Goal: Information Seeking & Learning: Learn about a topic

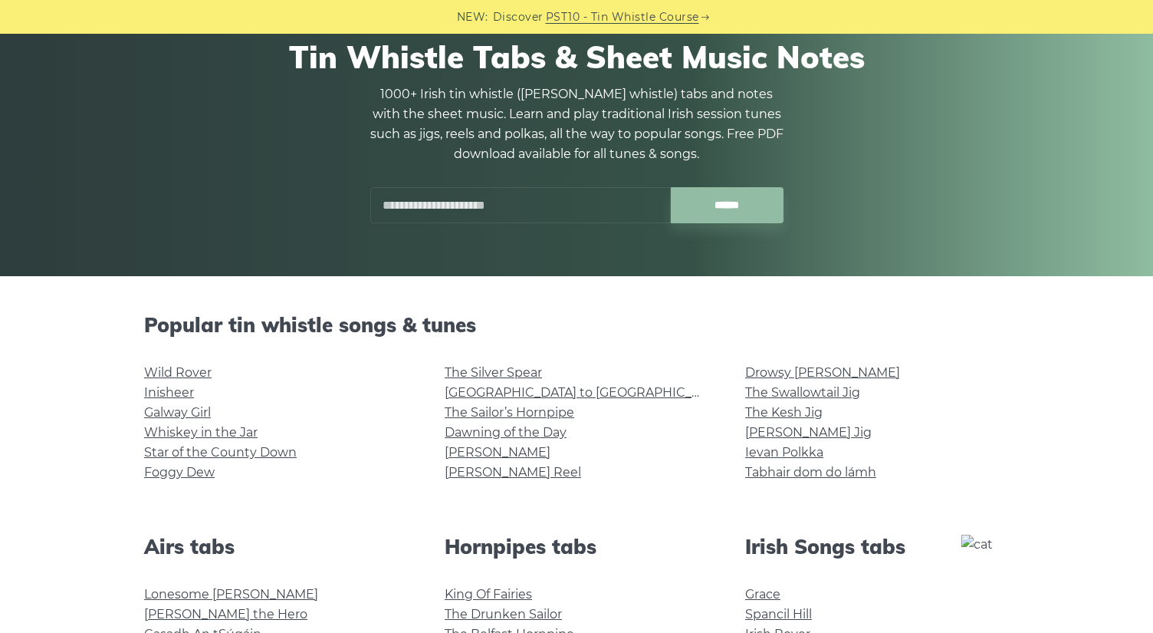
scroll to position [242, 0]
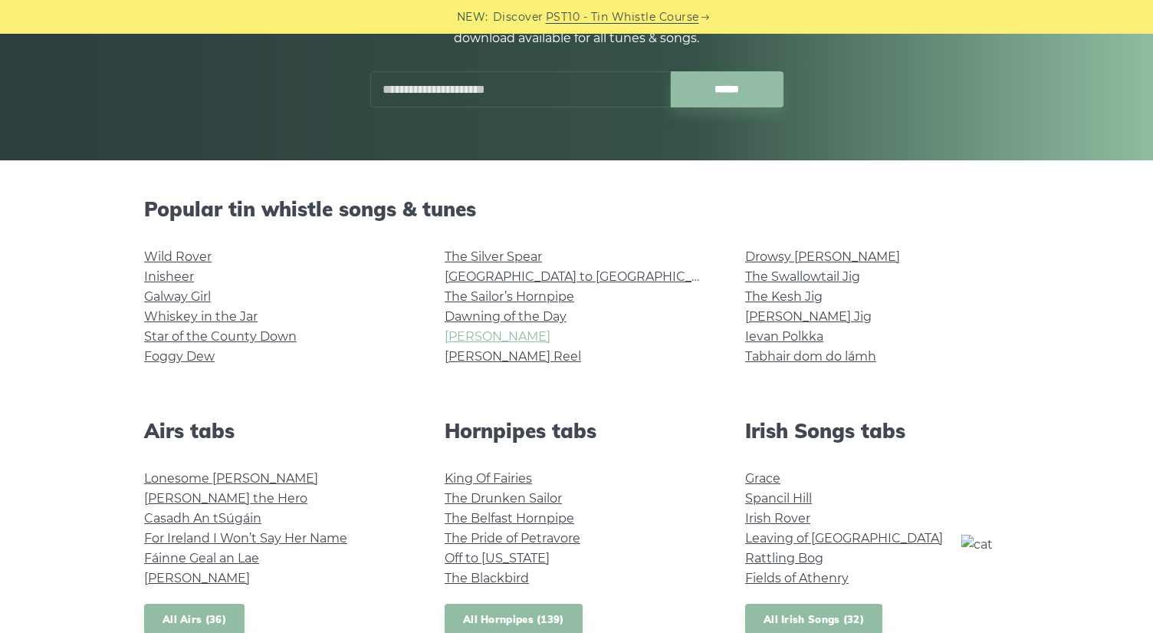
click at [482, 340] on link "[PERSON_NAME]" at bounding box center [498, 336] width 106 height 15
click at [495, 358] on link "[PERSON_NAME] Reel" at bounding box center [513, 356] width 136 height 15
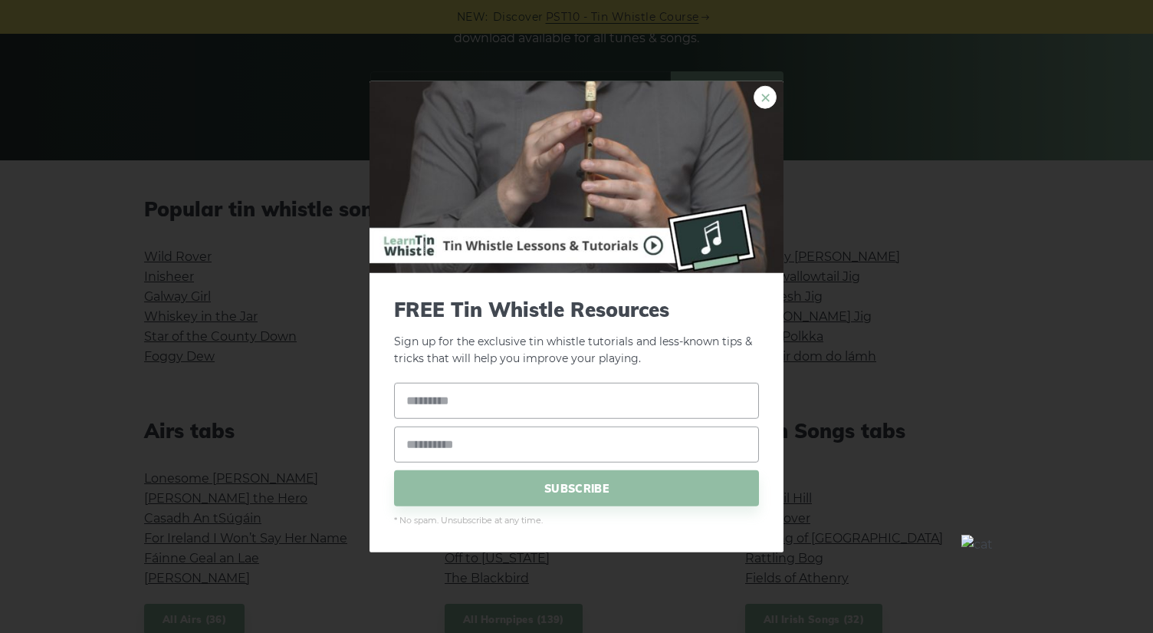
click at [768, 98] on link "×" at bounding box center [765, 96] width 23 height 23
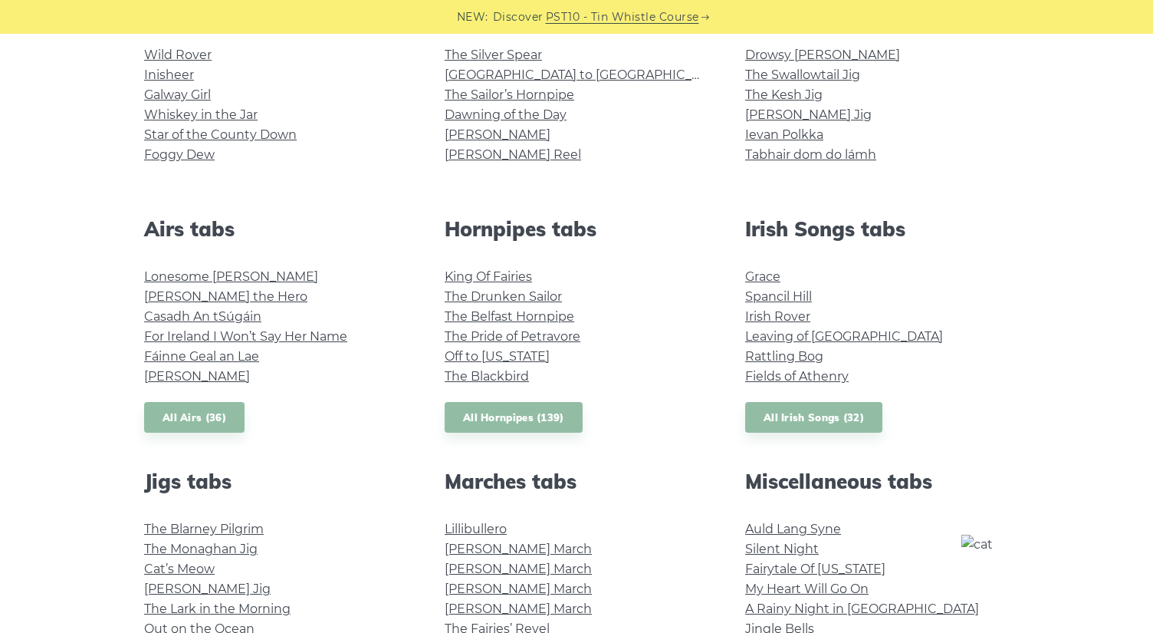
scroll to position [445, 0]
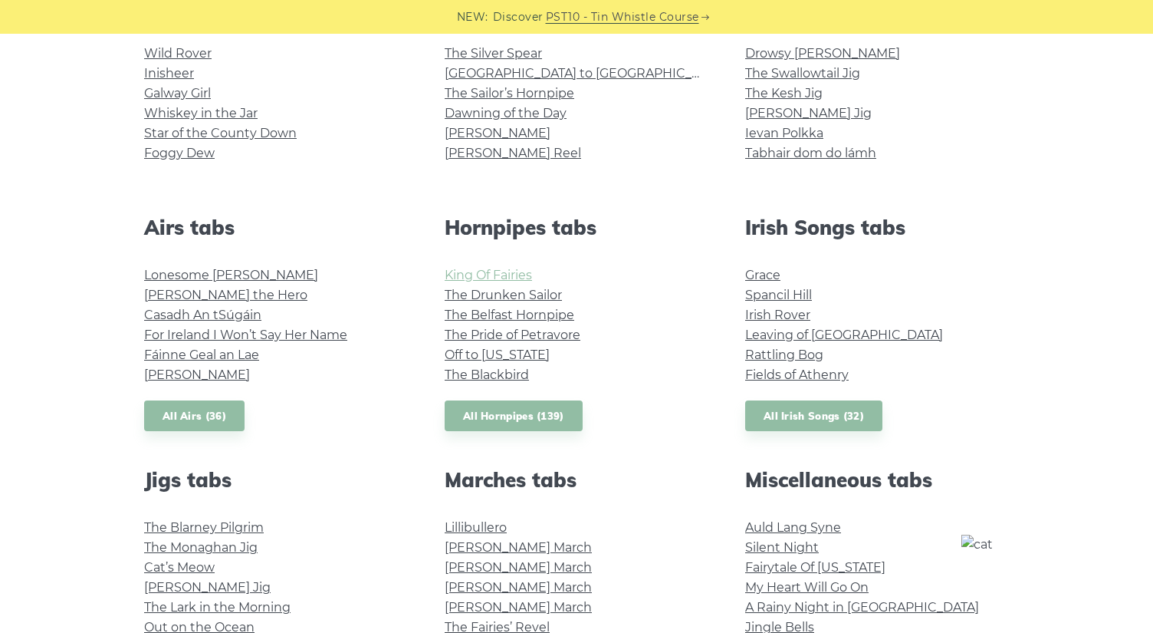
click at [509, 277] on link "King Of Fairies" at bounding box center [488, 275] width 87 height 15
click at [508, 293] on link "The Drunken Sailor" at bounding box center [503, 295] width 117 height 15
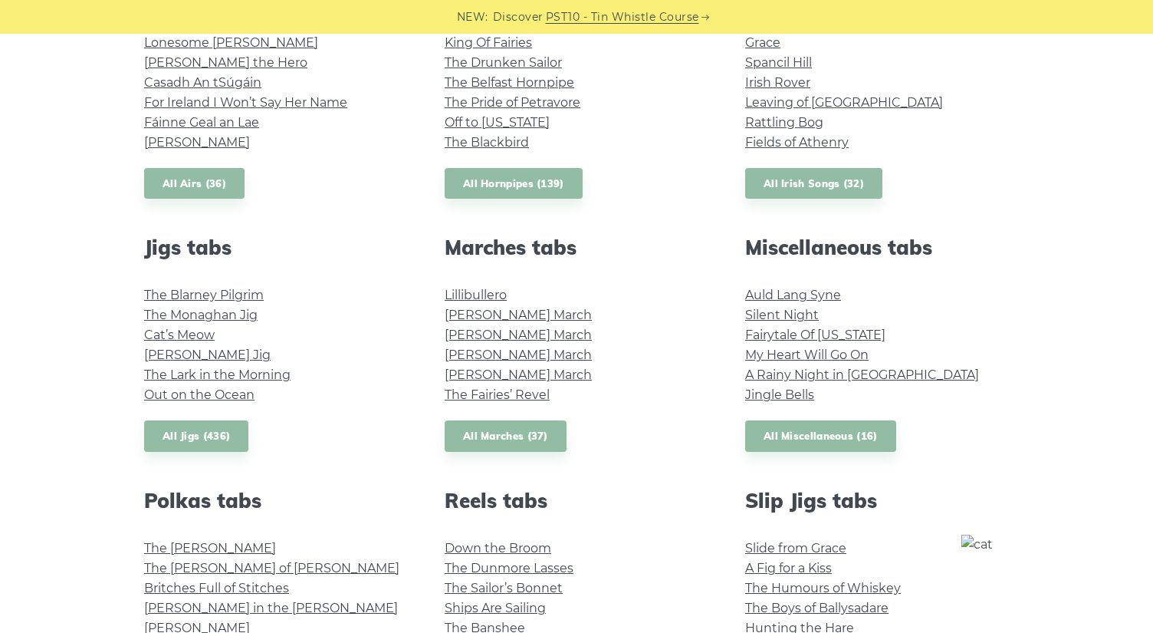
scroll to position [676, 0]
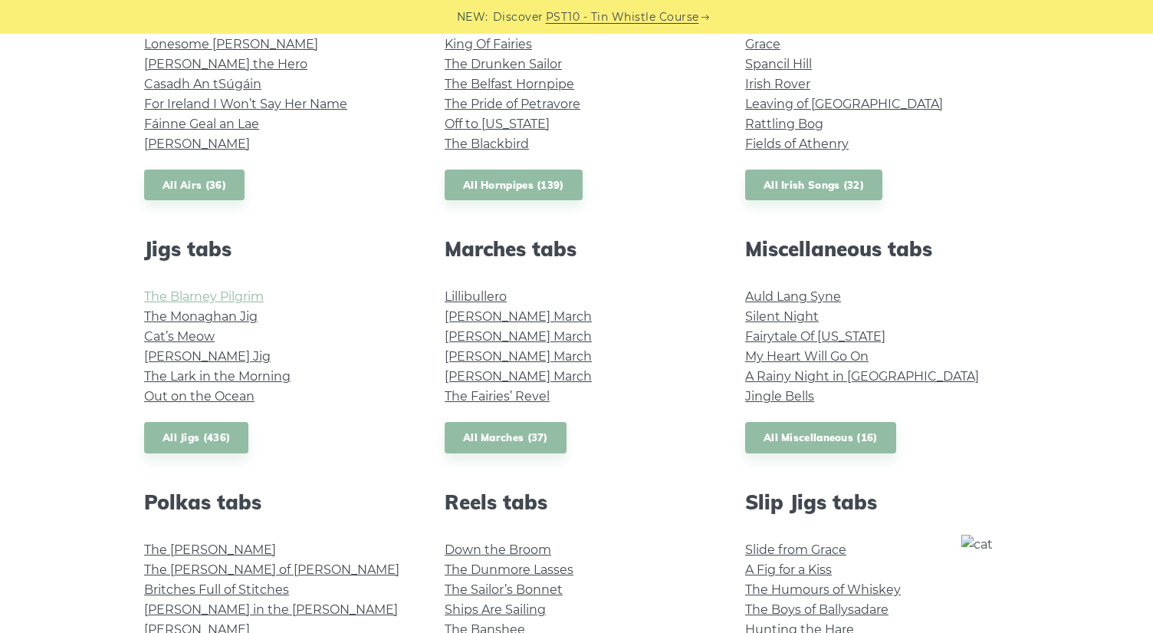
click at [225, 296] on link "The Blarney Pilgrim" at bounding box center [204, 296] width 120 height 15
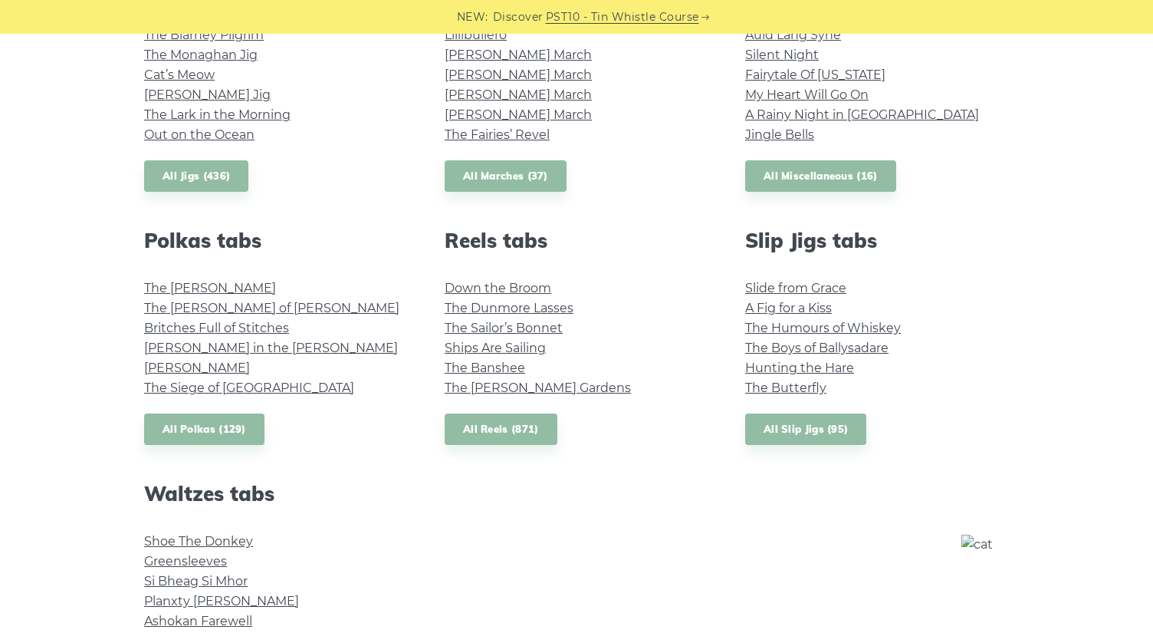
scroll to position [940, 0]
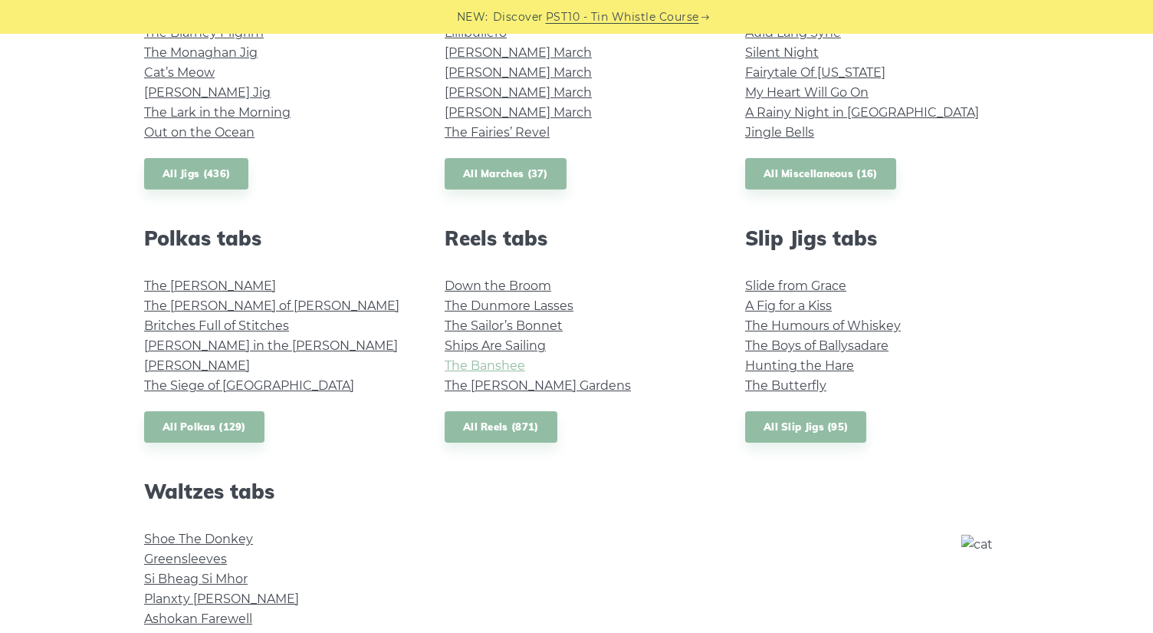
click at [518, 371] on link "The Banshee" at bounding box center [485, 365] width 81 height 15
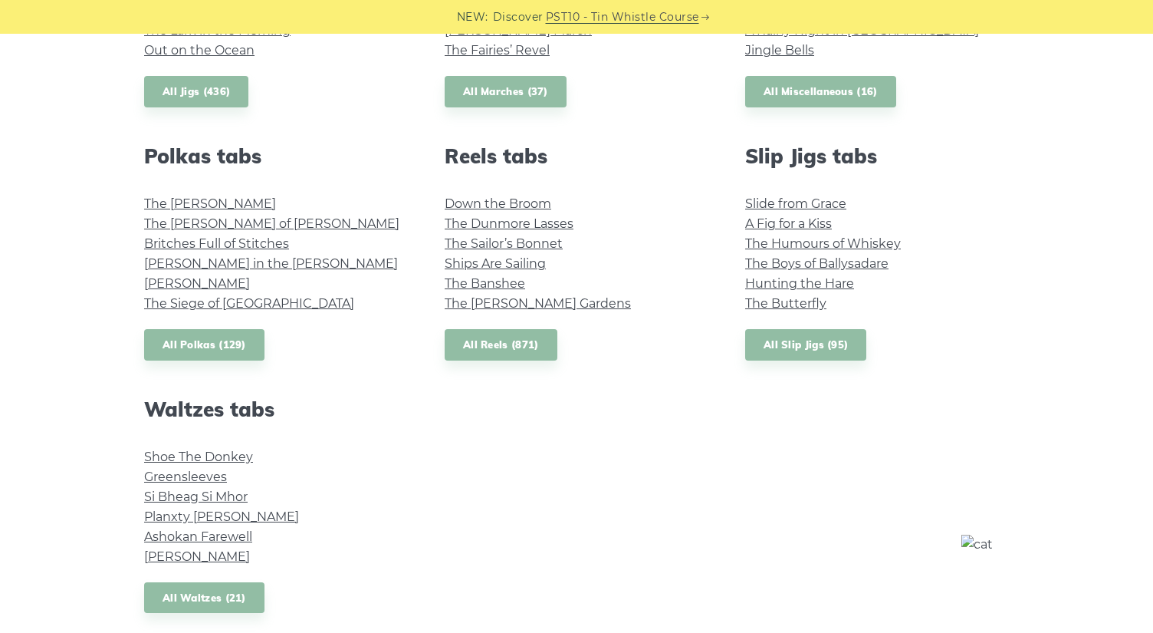
scroll to position [1042, 0]
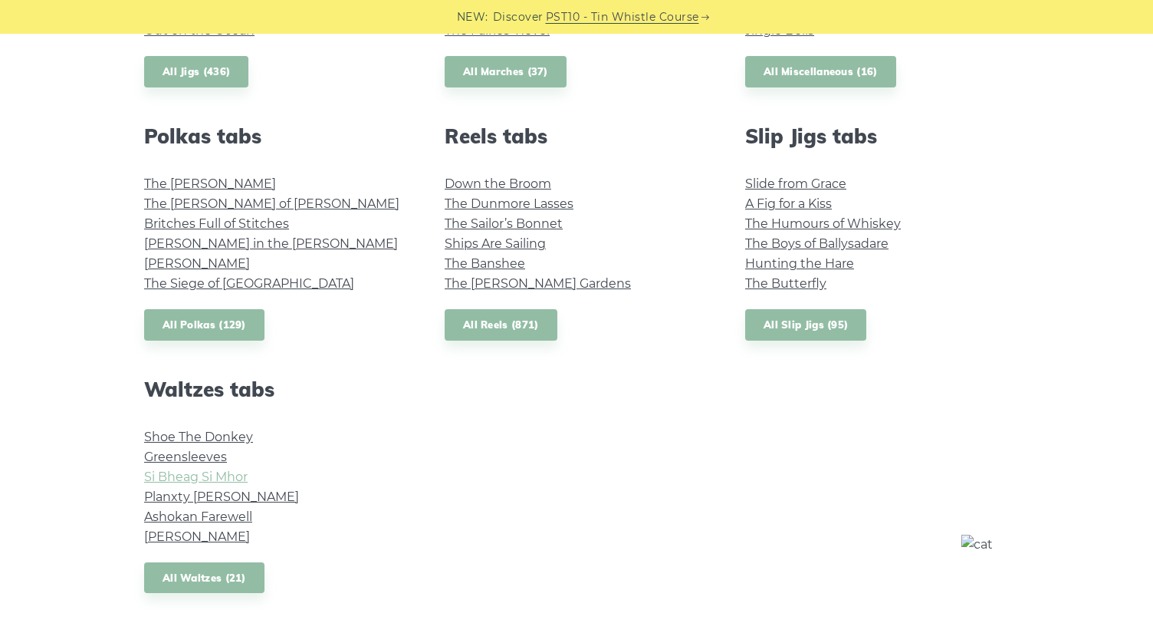
click at [224, 471] on link "Si­ Bheag Si­ Mhor" at bounding box center [196, 476] width 104 height 15
click at [495, 265] on link "The Banshee" at bounding box center [485, 263] width 81 height 15
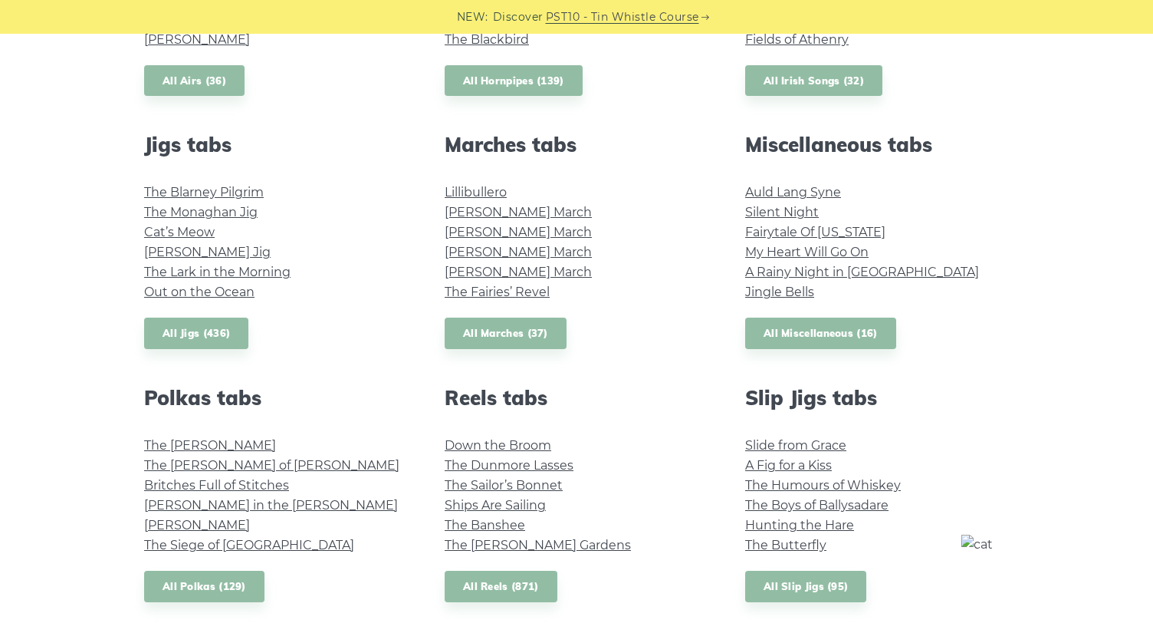
scroll to position [771, 0]
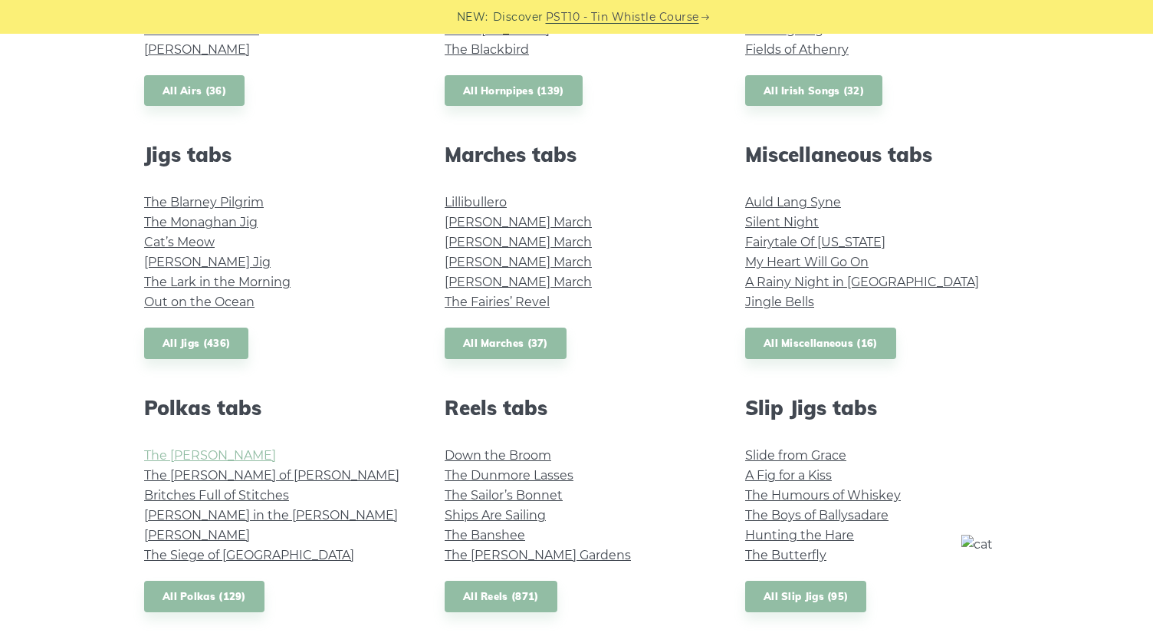
click at [211, 459] on link "The Kerry Polka" at bounding box center [210, 455] width 132 height 15
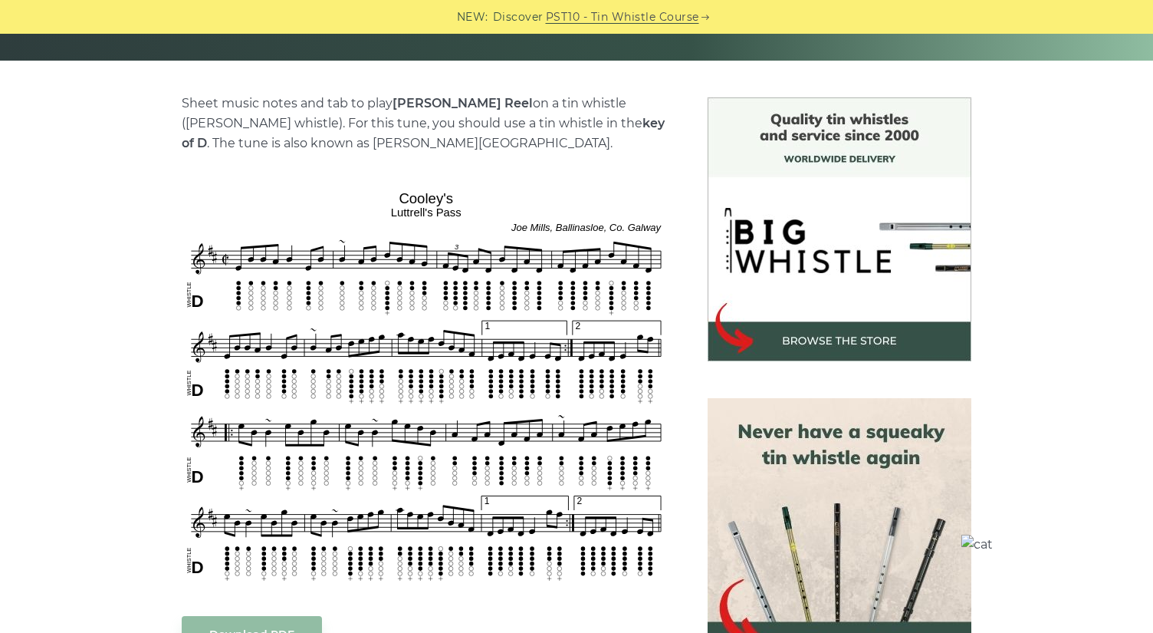
scroll to position [385, 0]
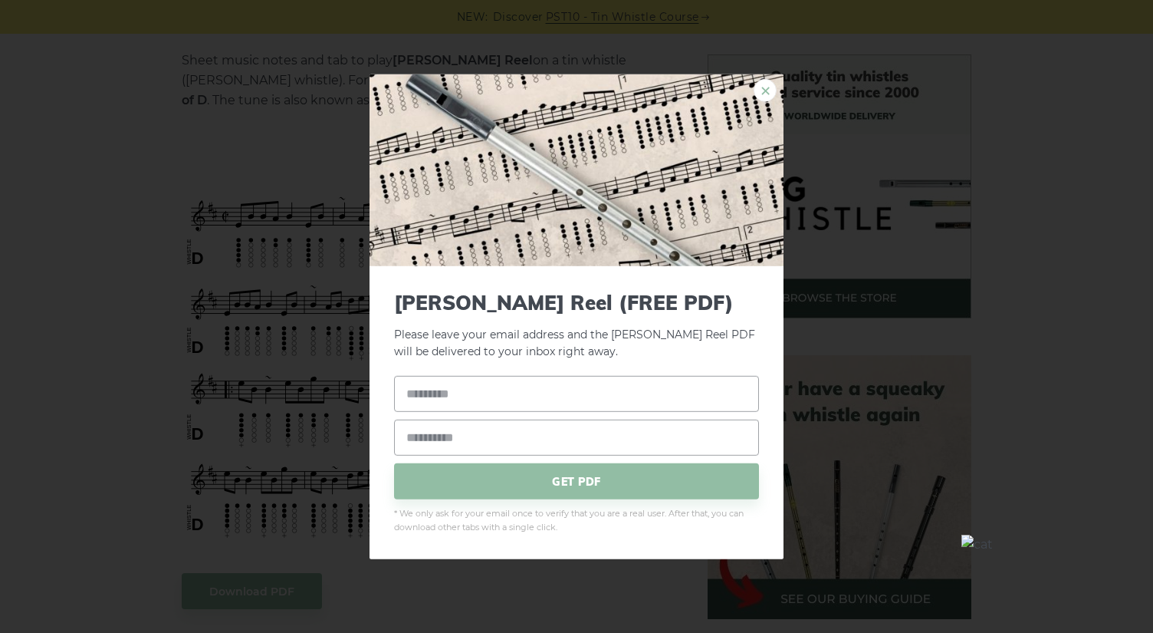
click at [767, 88] on link "×" at bounding box center [765, 89] width 23 height 23
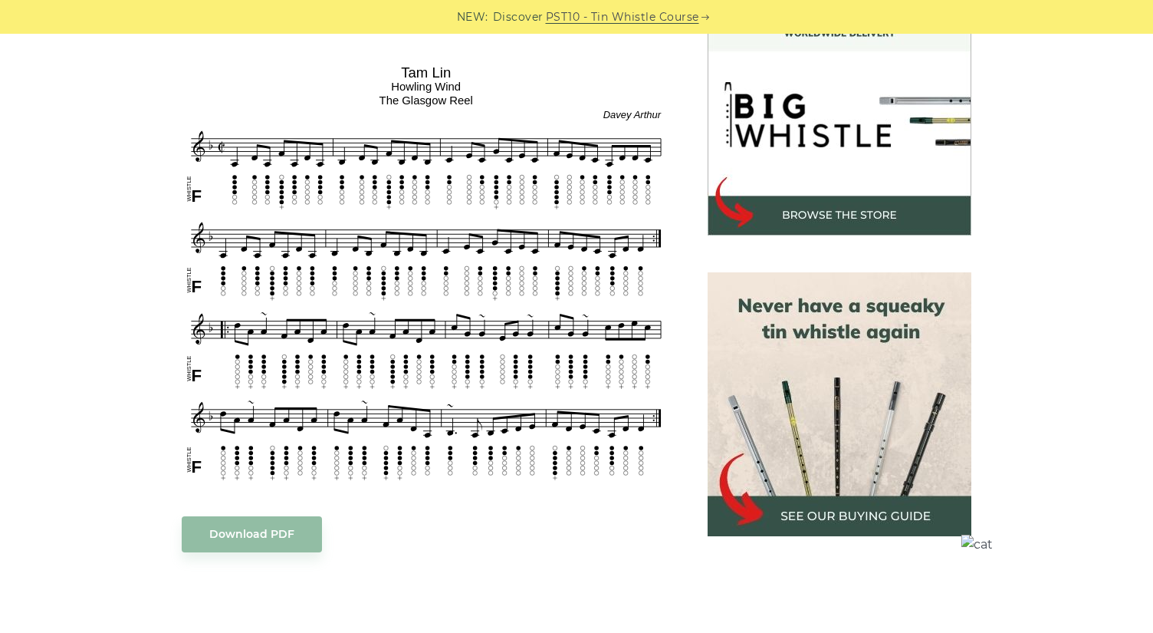
scroll to position [456, 0]
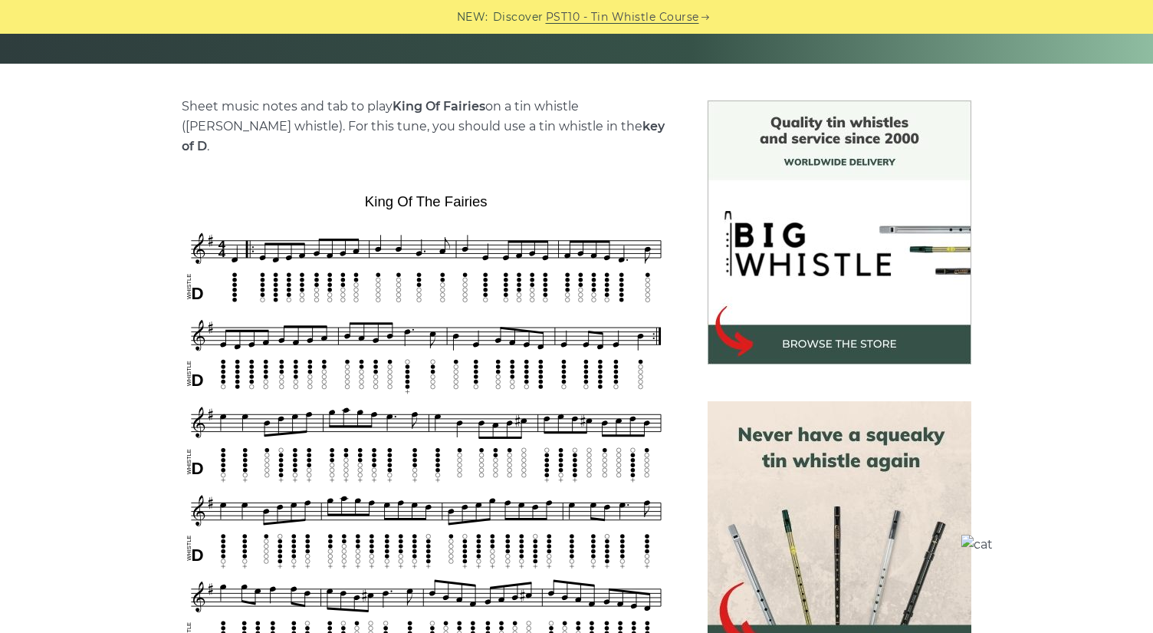
scroll to position [323, 0]
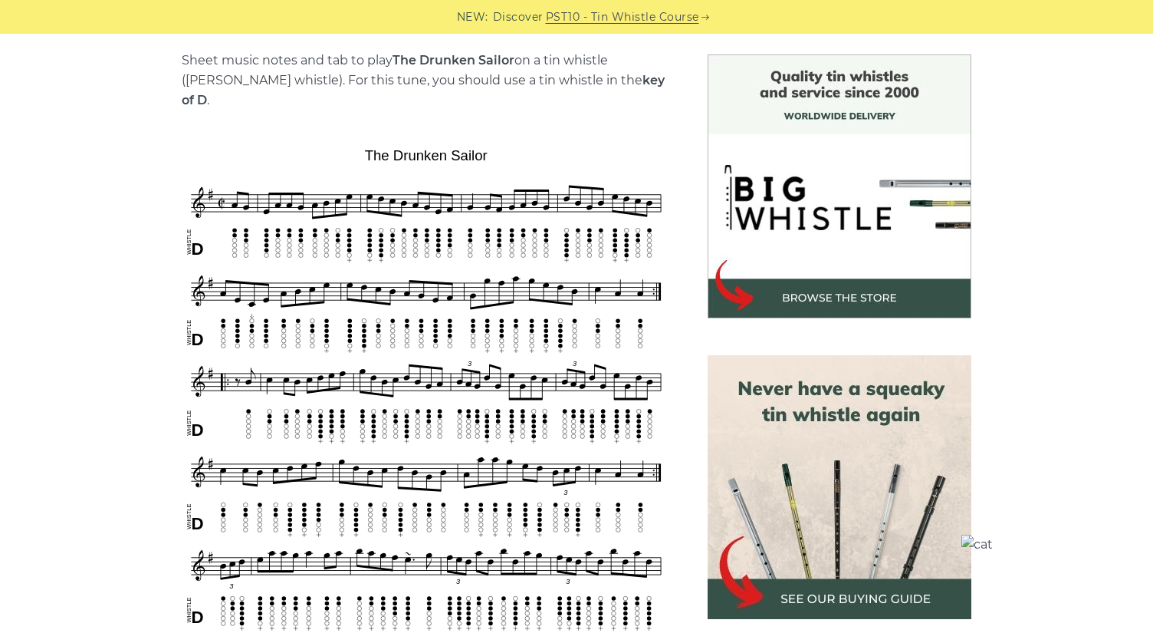
scroll to position [386, 0]
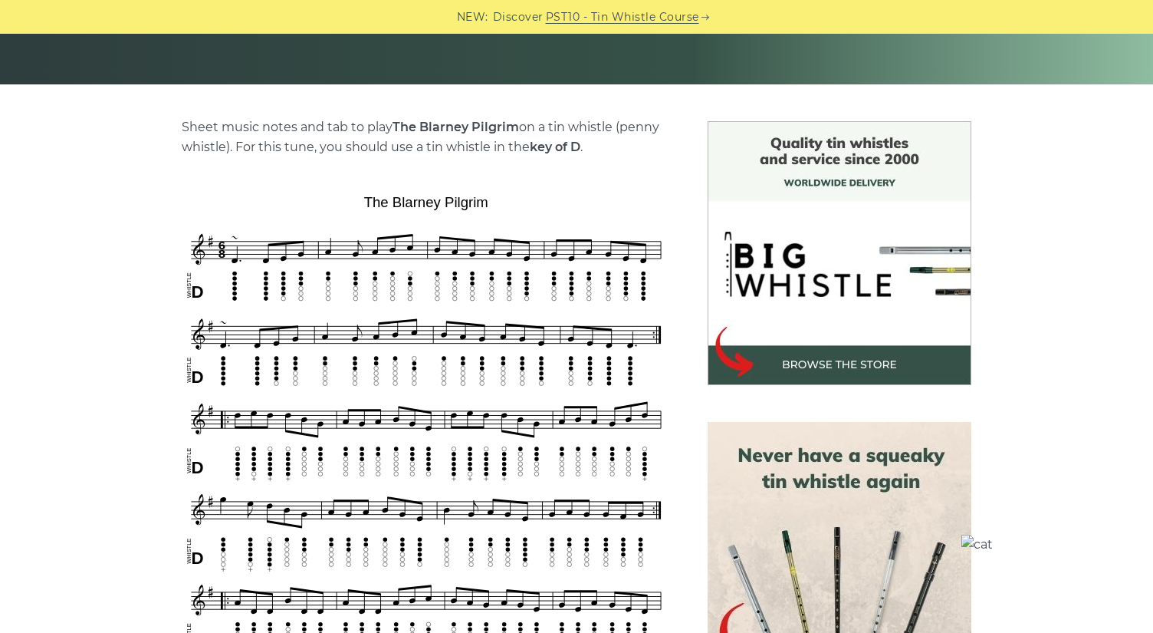
scroll to position [315, 0]
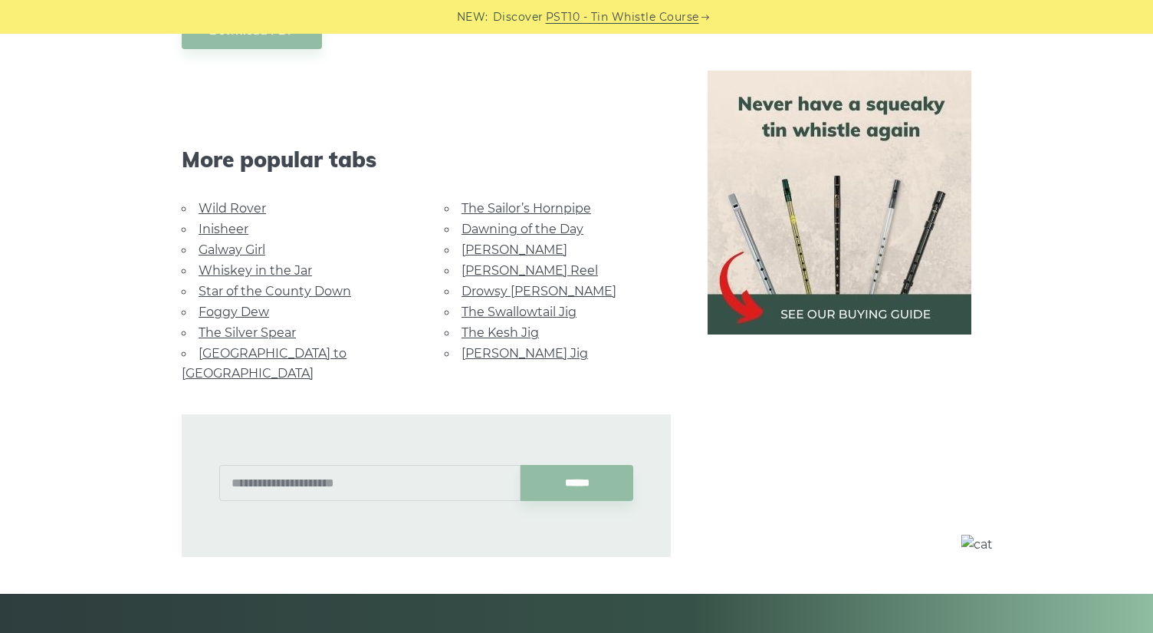
scroll to position [950, 0]
click at [531, 319] on li "The Swallowtail Jig" at bounding box center [558, 312] width 226 height 21
click at [533, 353] on link "[PERSON_NAME] Jig" at bounding box center [525, 354] width 127 height 15
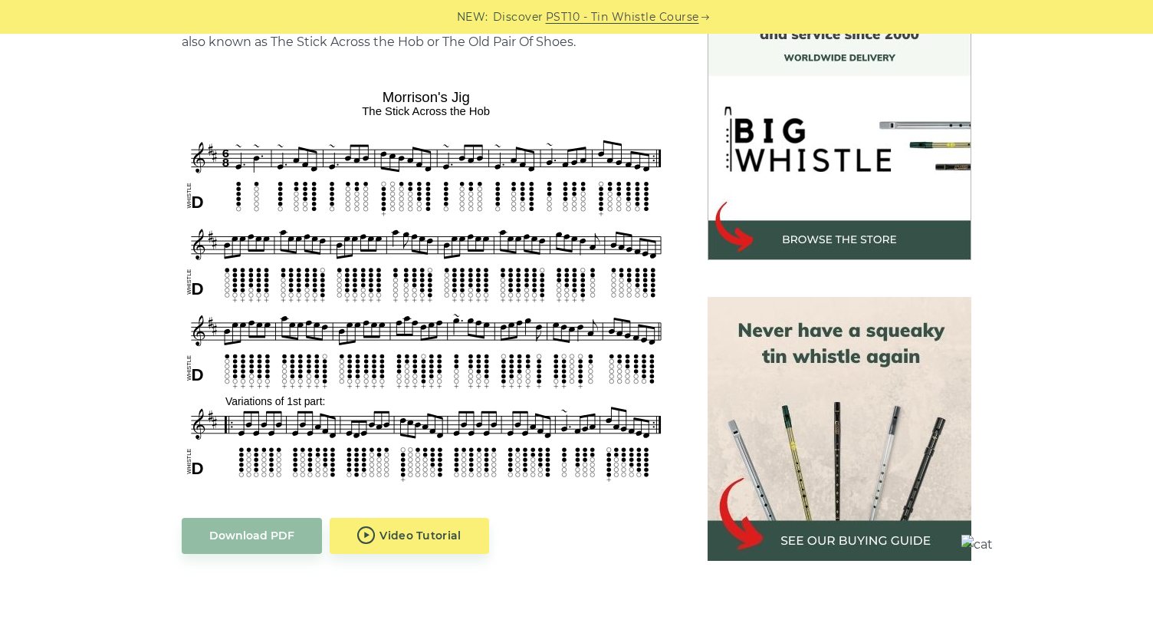
scroll to position [462, 0]
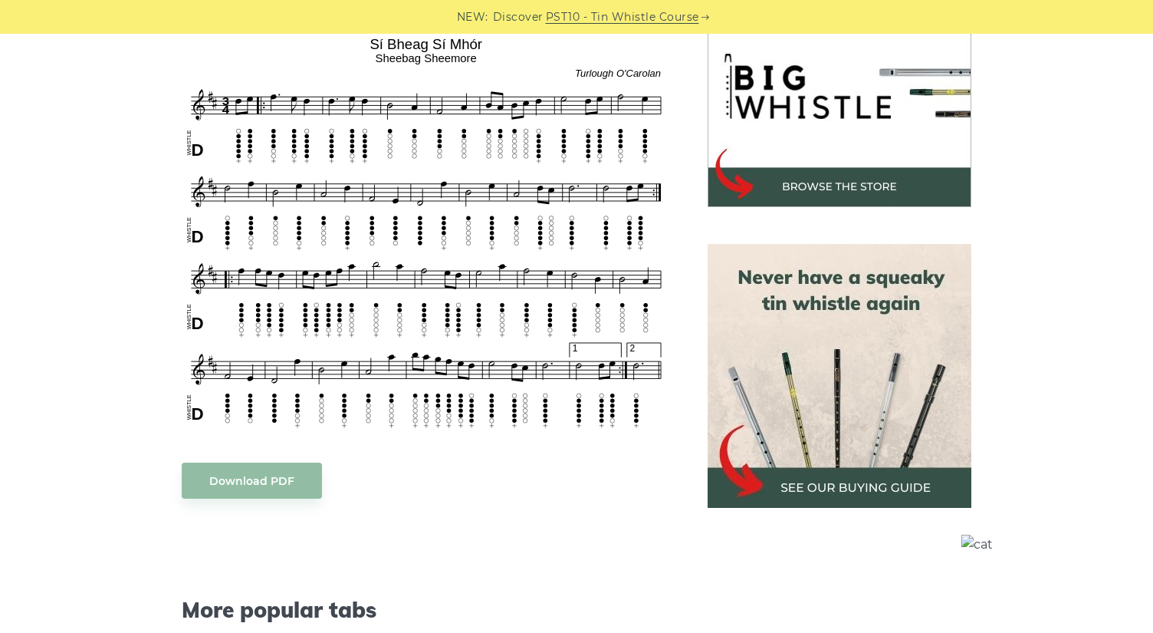
scroll to position [495, 0]
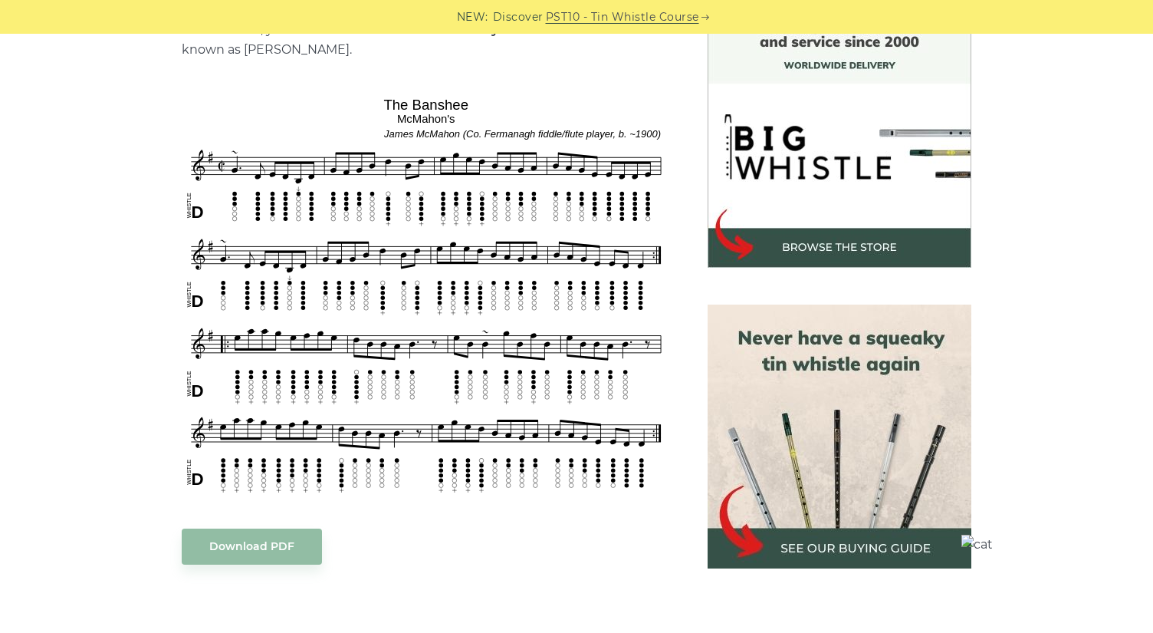
scroll to position [455, 0]
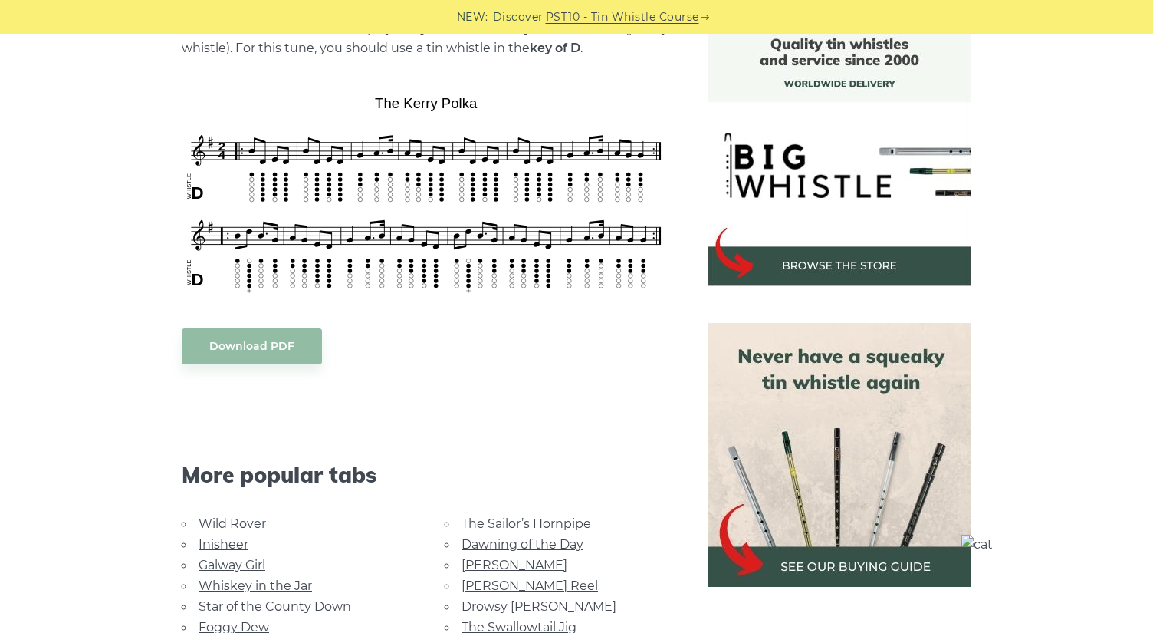
scroll to position [426, 0]
